Goal: Check status: Check status

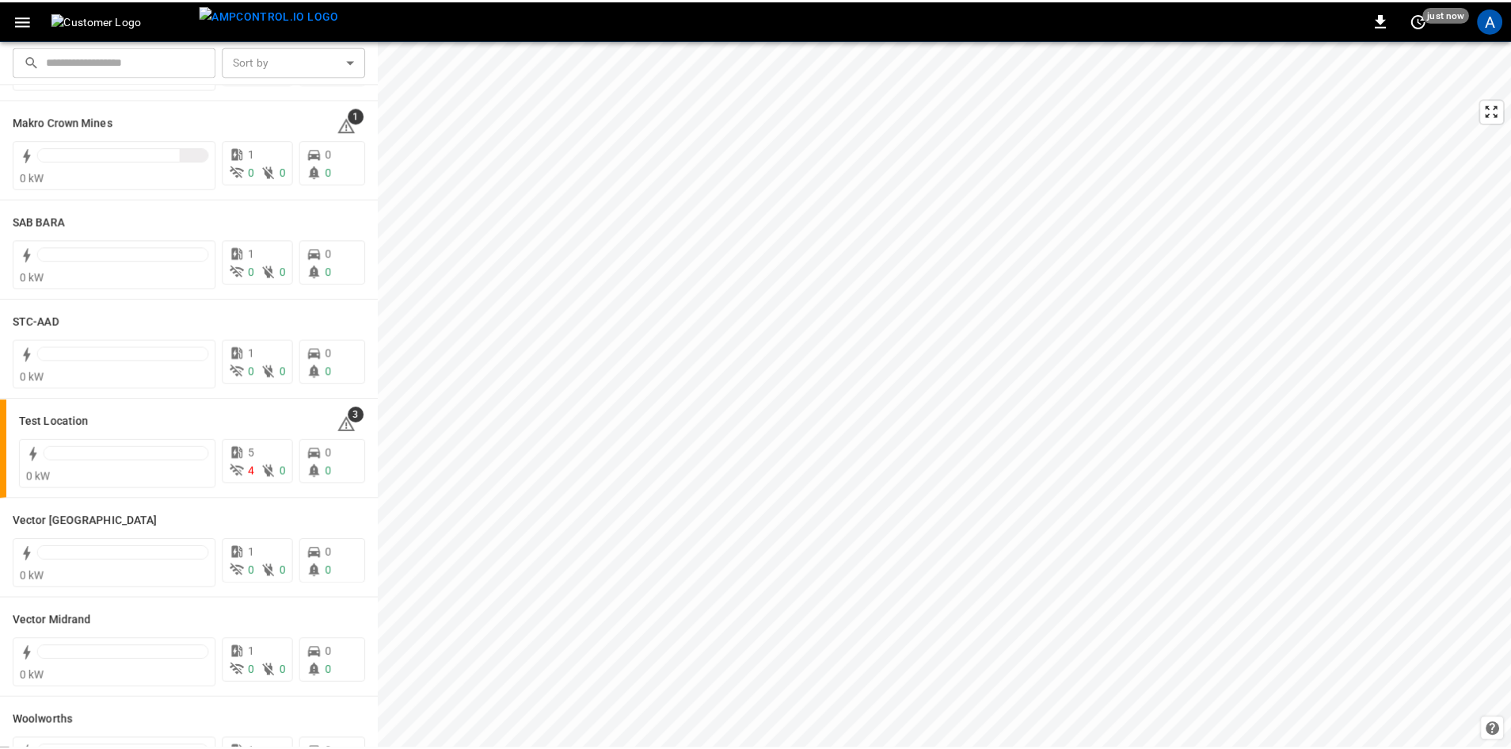
scroll to position [317, 0]
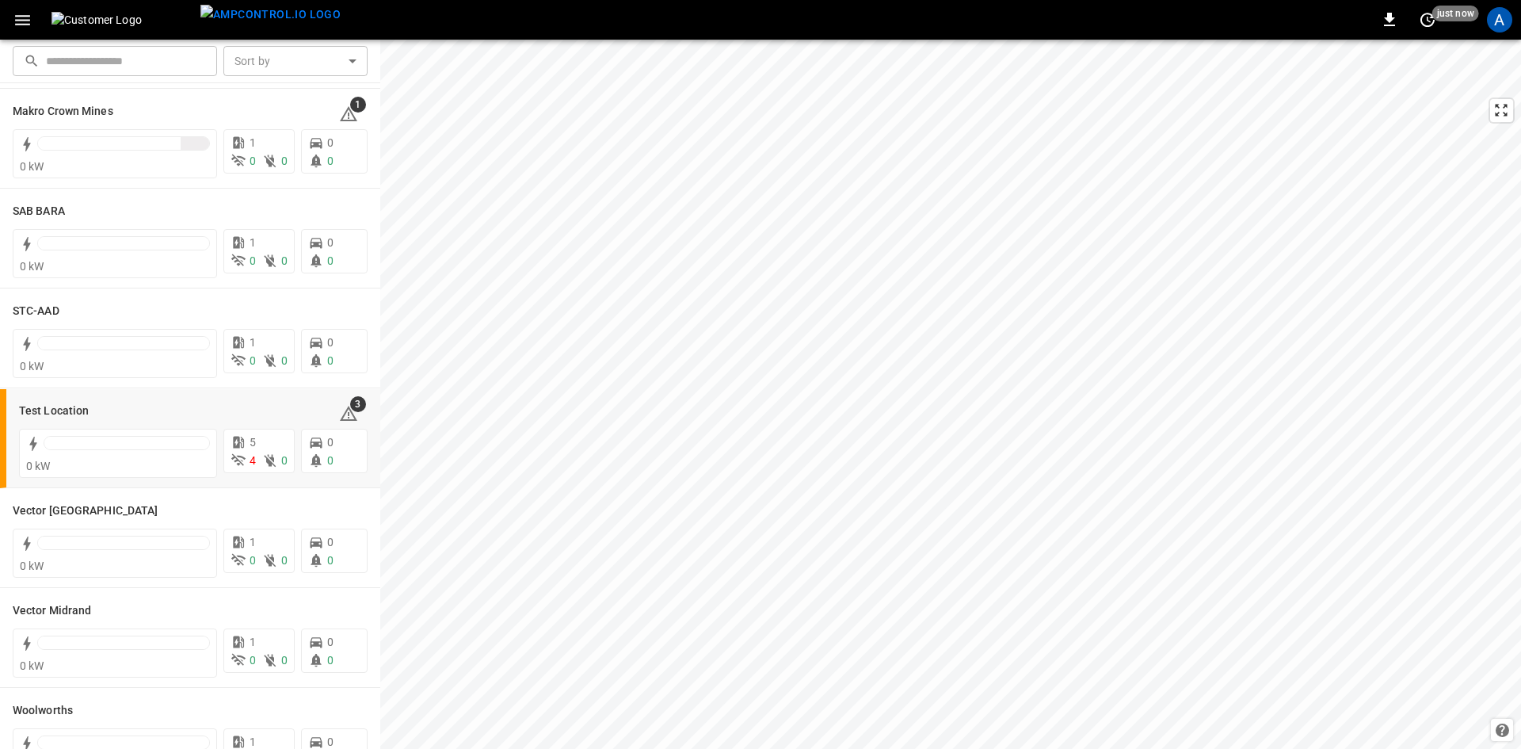
click at [58, 413] on h6 "Test Location" at bounding box center [54, 410] width 70 height 17
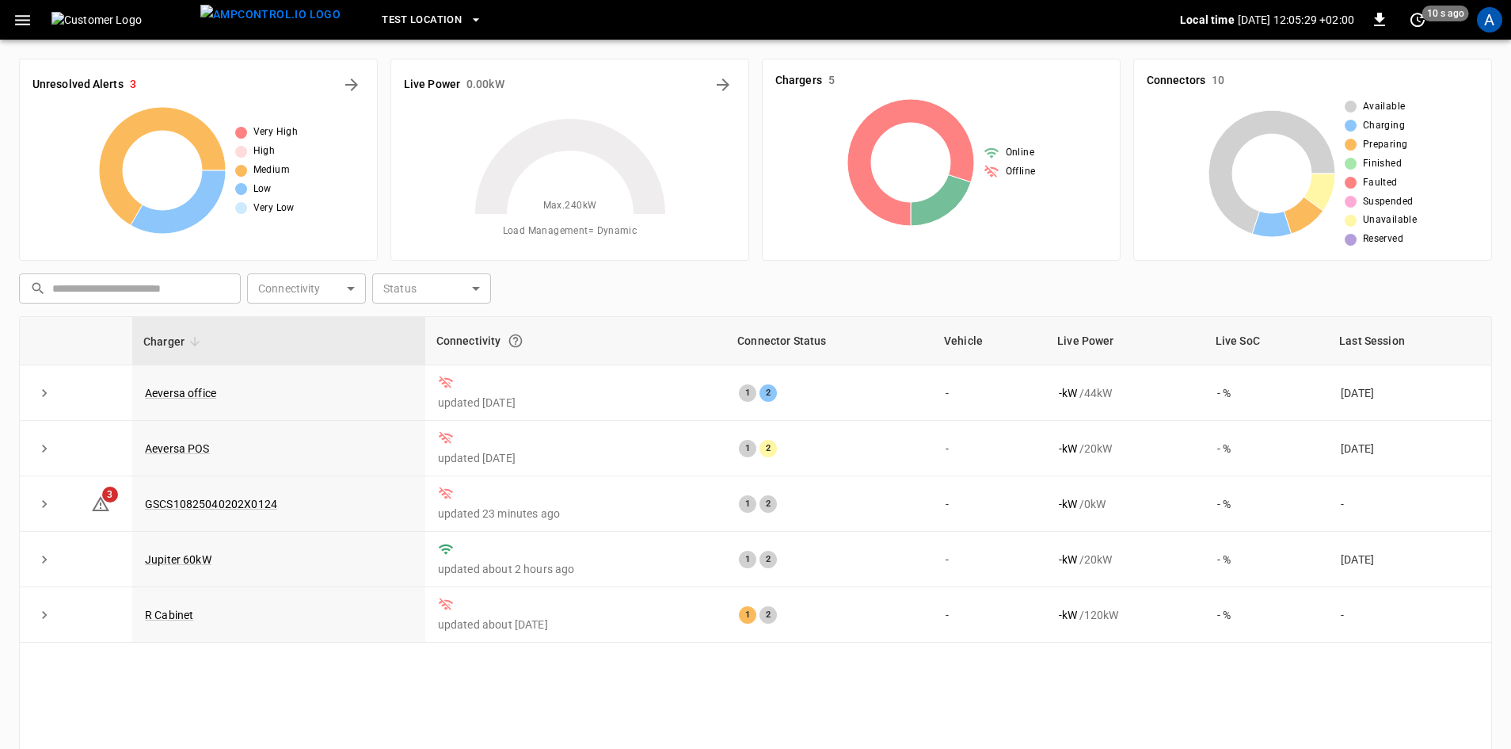
click at [198, 509] on link "GSCS10825040202X0124" at bounding box center [211, 503] width 132 height 13
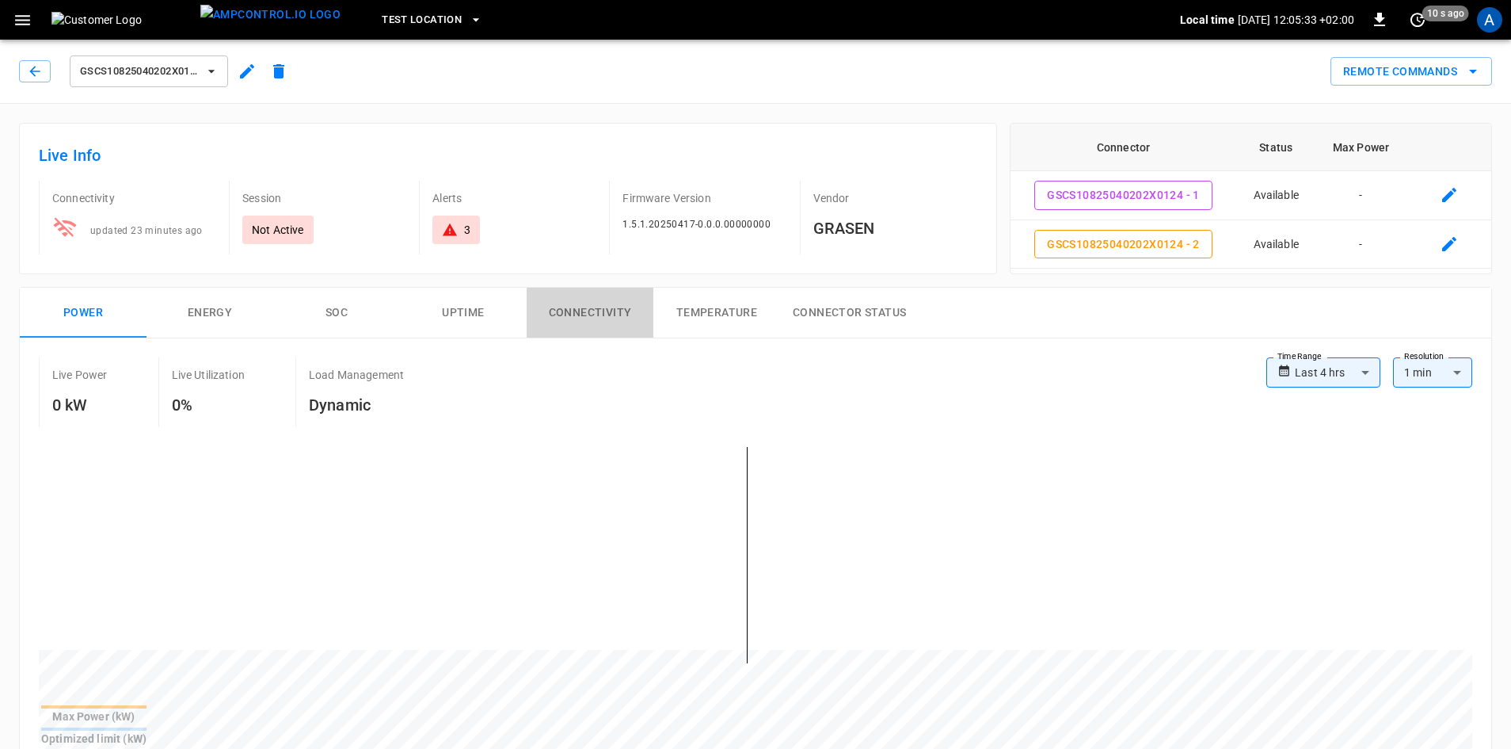
click at [598, 314] on button "Connectivity" at bounding box center [590, 313] width 127 height 51
click at [618, 315] on button "Connectivity" at bounding box center [590, 313] width 127 height 51
click at [593, 313] on button "Connectivity" at bounding box center [590, 313] width 127 height 51
